Goal: Task Accomplishment & Management: Use online tool/utility

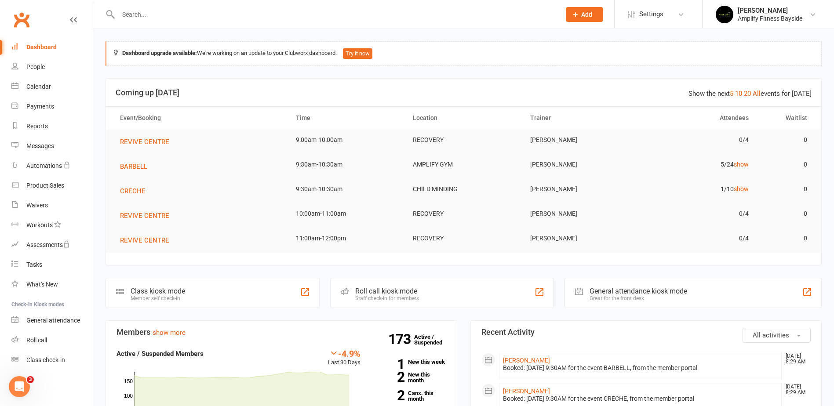
click at [131, 287] on div "Class kiosk mode" at bounding box center [158, 291] width 55 height 8
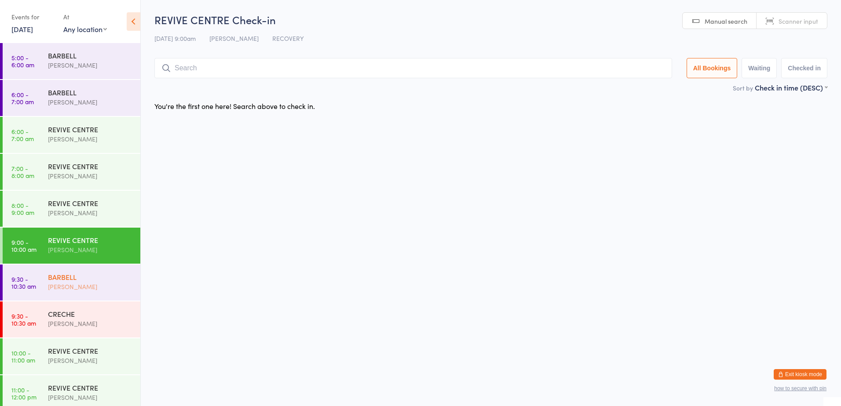
click at [103, 274] on div "BARBELL" at bounding box center [90, 277] width 85 height 10
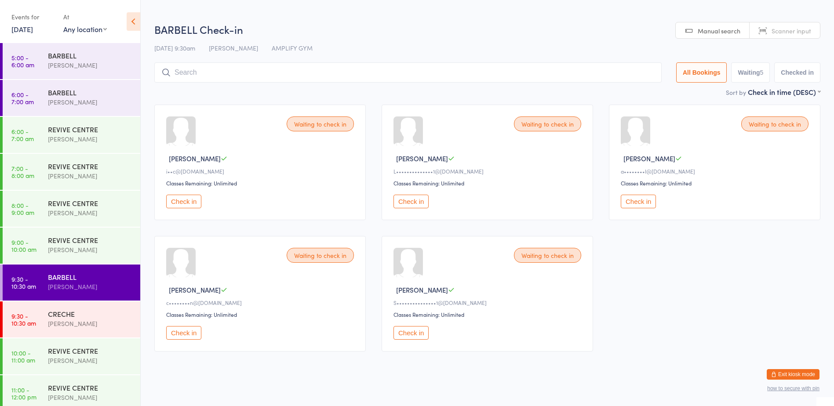
click at [412, 197] on button "Check in" at bounding box center [411, 202] width 35 height 14
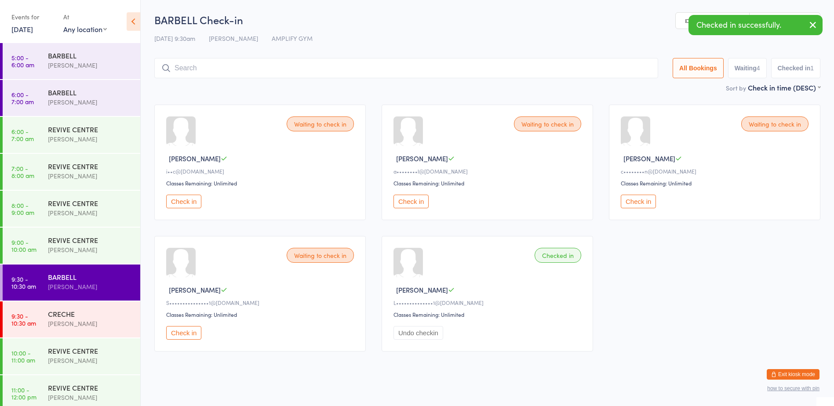
click at [412, 197] on button "Check in" at bounding box center [411, 202] width 35 height 14
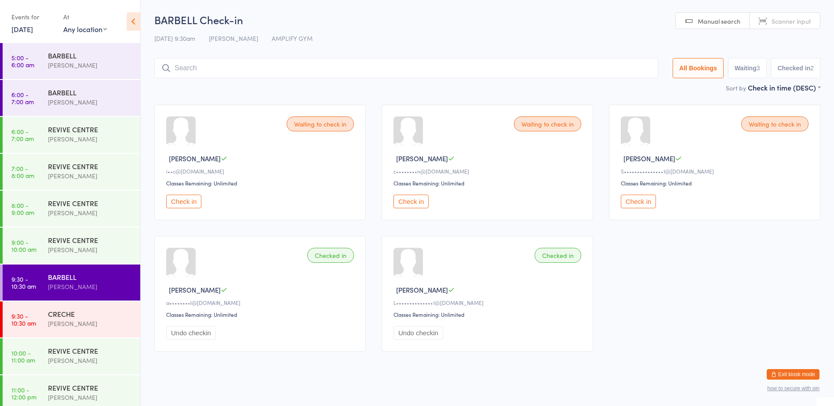
click at [791, 372] on button "Exit kiosk mode" at bounding box center [793, 374] width 53 height 11
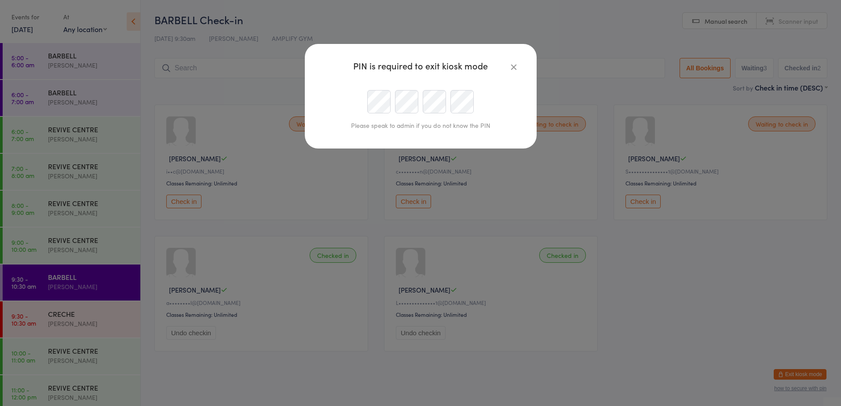
click at [517, 63] on icon "button" at bounding box center [514, 67] width 10 height 10
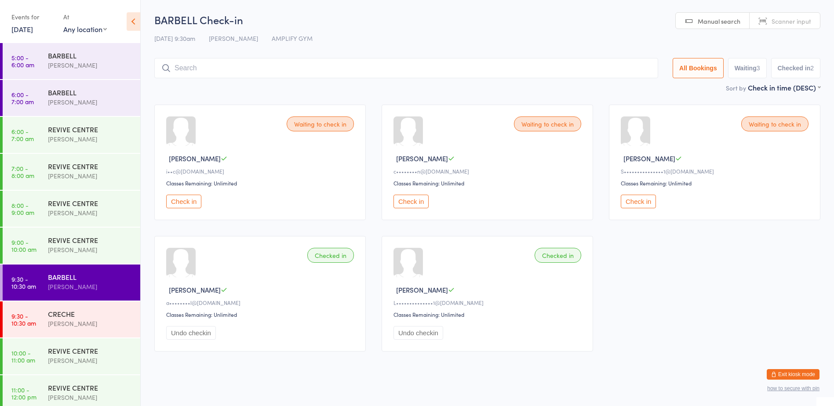
click at [143, 64] on ui-view "BARBELL Check-in 18 Aug 9:30am Lucy Quinn AMPLIFY GYM Manual search Scanner inp…" at bounding box center [487, 185] width 693 height 347
click at [144, 64] on ui-view "BARBELL Check-in 18 Aug 9:30am Lucy Quinn AMPLIFY GYM Manual search Scanner inp…" at bounding box center [487, 185] width 693 height 347
click at [78, 310] on div "CRECHE" at bounding box center [90, 314] width 85 height 10
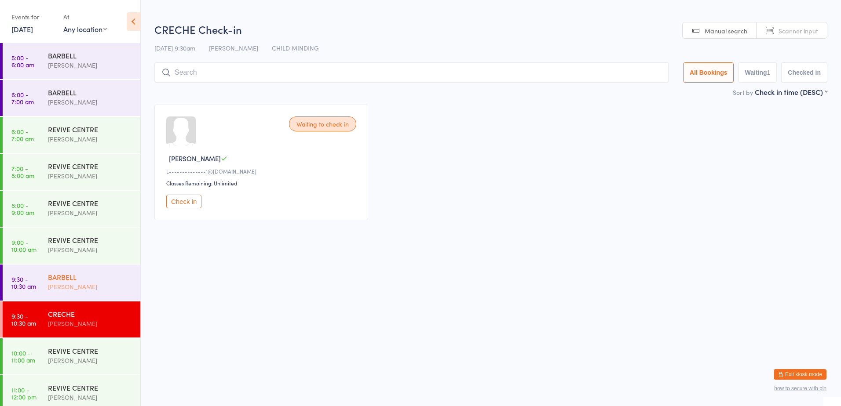
click at [81, 297] on div "BARBELL Lucy Quinn" at bounding box center [94, 282] width 92 height 35
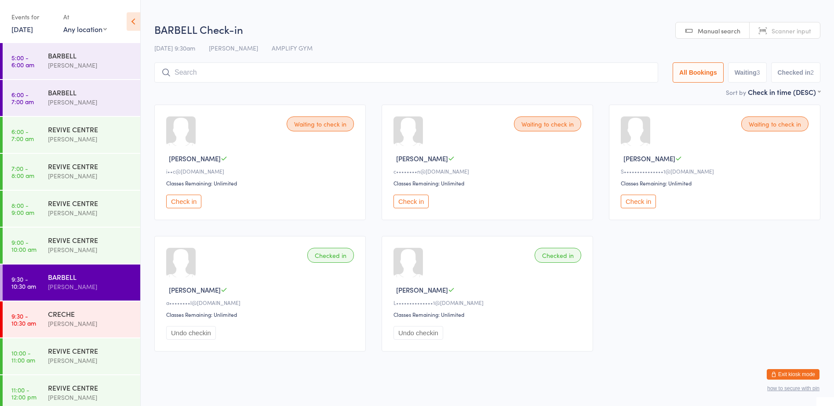
click at [102, 299] on link "9:30 - 10:30 am BARBELL Lucy Quinn" at bounding box center [72, 283] width 138 height 36
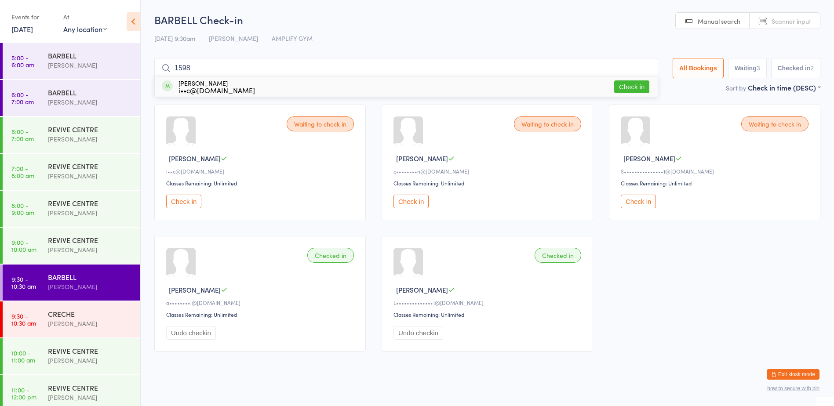
type input "1598"
click at [626, 86] on button "Check in" at bounding box center [631, 86] width 35 height 13
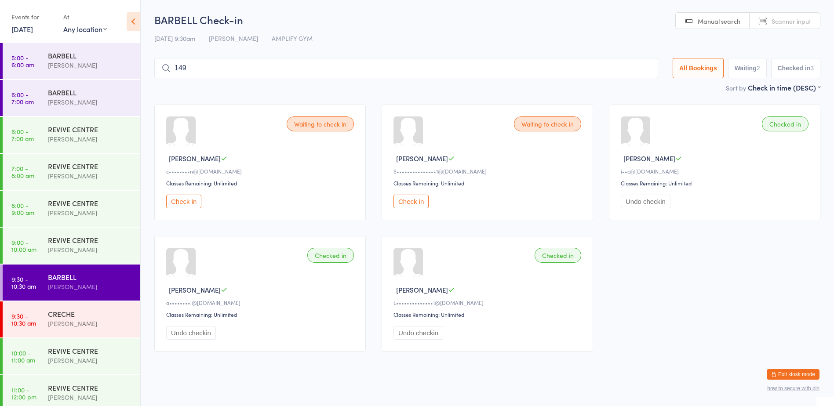
type input "1491"
type input "1361"
